Goal: Task Accomplishment & Management: Manage account settings

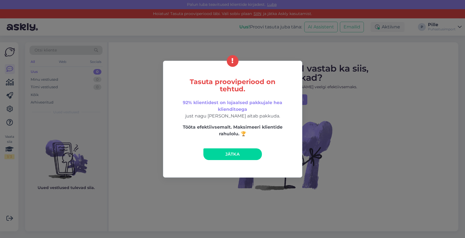
click at [214, 155] on link "Jätka" at bounding box center [232, 155] width 59 height 12
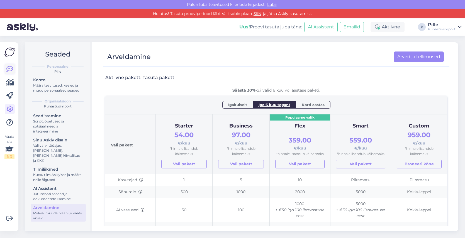
click at [7, 70] on icon at bounding box center [9, 69] width 7 height 7
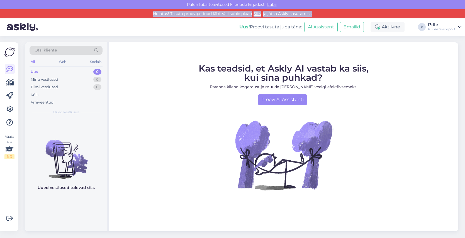
drag, startPoint x: 150, startPoint y: 11, endPoint x: 313, endPoint y: 13, distance: 163.0
click at [325, 14] on div "Hoiatus! Tasuta prooviperiood läbi. Vali sobiv plaan SIIN ja jätka Askly kasuta…" at bounding box center [232, 13] width 465 height 9
copy div "Hoiatus! Tasuta prooviperiood läbi. Vali sobiv plaan SIIN ja jätka Askly kasuta…"
